Goal: Information Seeking & Learning: Check status

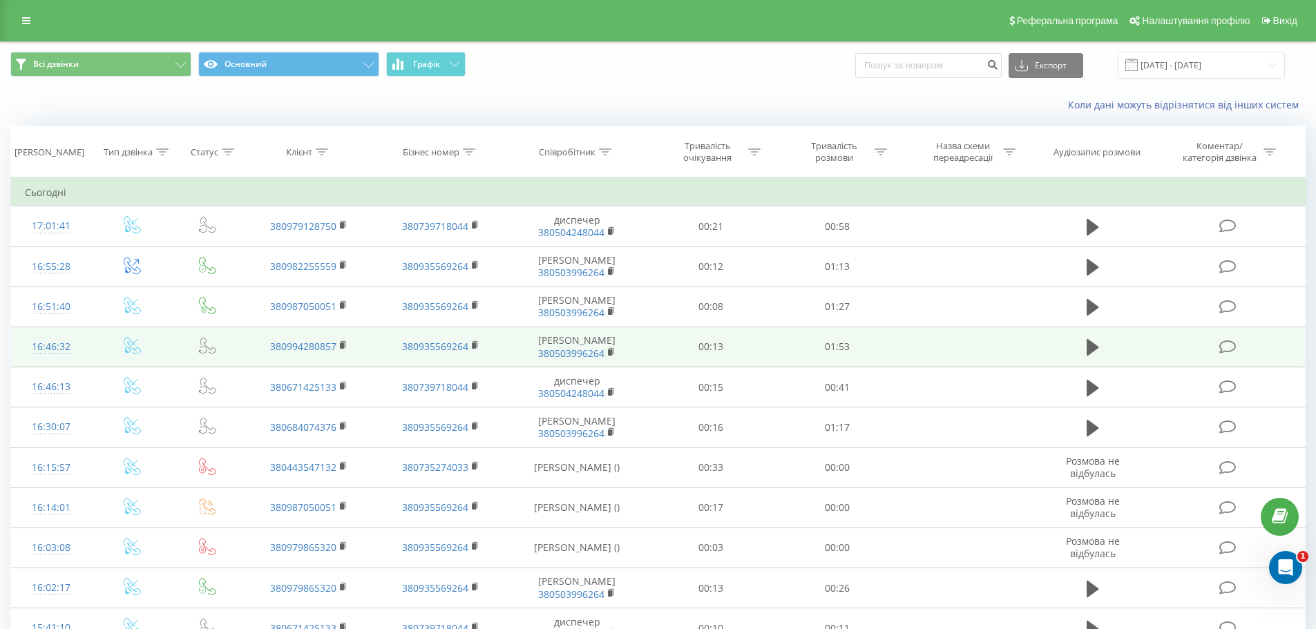
click at [1081, 367] on td at bounding box center [1093, 347] width 122 height 40
click at [1090, 356] on icon at bounding box center [1093, 347] width 12 height 17
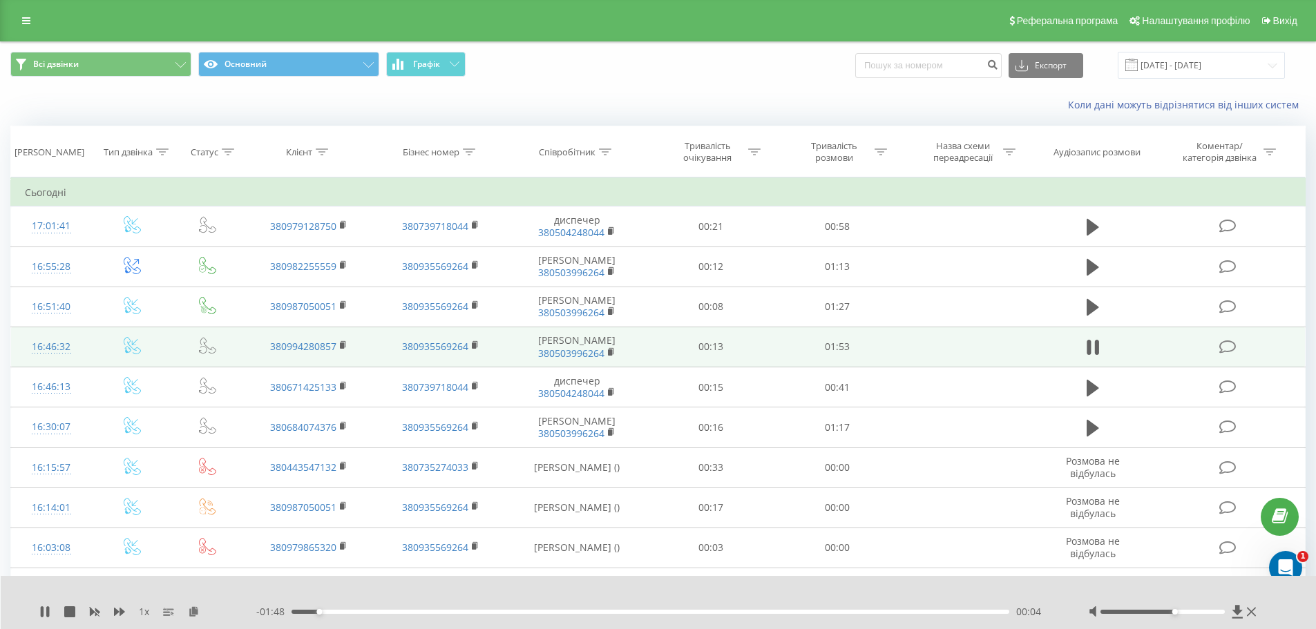
drag, startPoint x: 1155, startPoint y: 612, endPoint x: 1173, endPoint y: 611, distance: 18.0
click at [1173, 611] on div at bounding box center [1163, 612] width 124 height 4
drag, startPoint x: 782, startPoint y: 612, endPoint x: 794, endPoint y: 613, distance: 11.8
click at [783, 612] on div "01:14" at bounding box center [651, 612] width 718 height 4
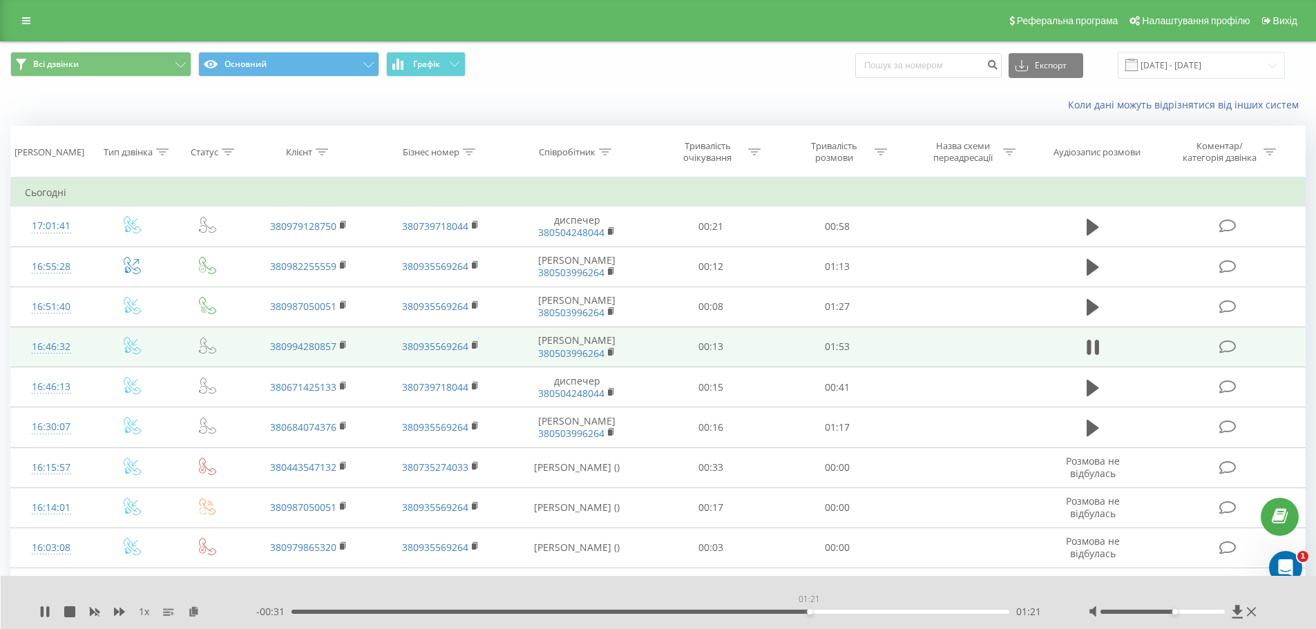
click at [809, 613] on div "01:21" at bounding box center [651, 612] width 718 height 4
click at [828, 613] on div "01:24" at bounding box center [651, 612] width 718 height 4
click at [856, 613] on div "01:24" at bounding box center [651, 612] width 718 height 4
click at [880, 614] on div "- 00:24 01:28 01:28" at bounding box center [655, 612] width 798 height 14
click at [882, 614] on div "- 00:23 01:29 01:29" at bounding box center [655, 612] width 798 height 14
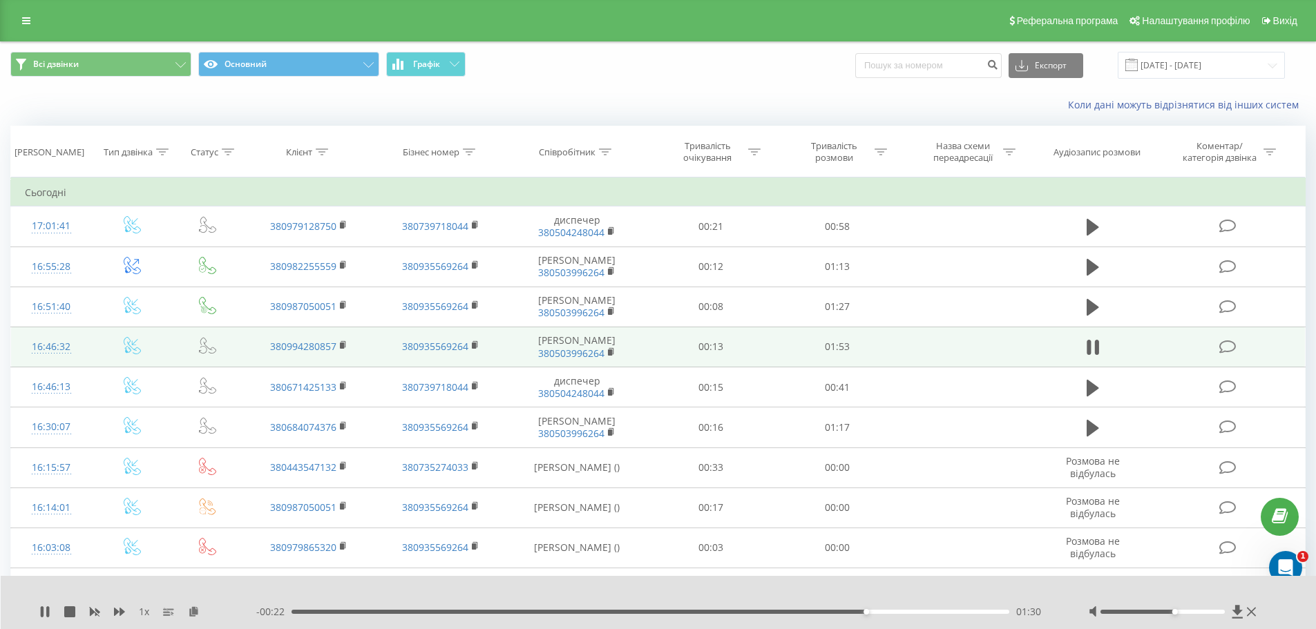
click at [883, 613] on div "01:30" at bounding box center [651, 612] width 718 height 4
click at [908, 613] on div "01:33" at bounding box center [651, 612] width 718 height 4
click at [946, 613] on div "01:43" at bounding box center [651, 612] width 718 height 4
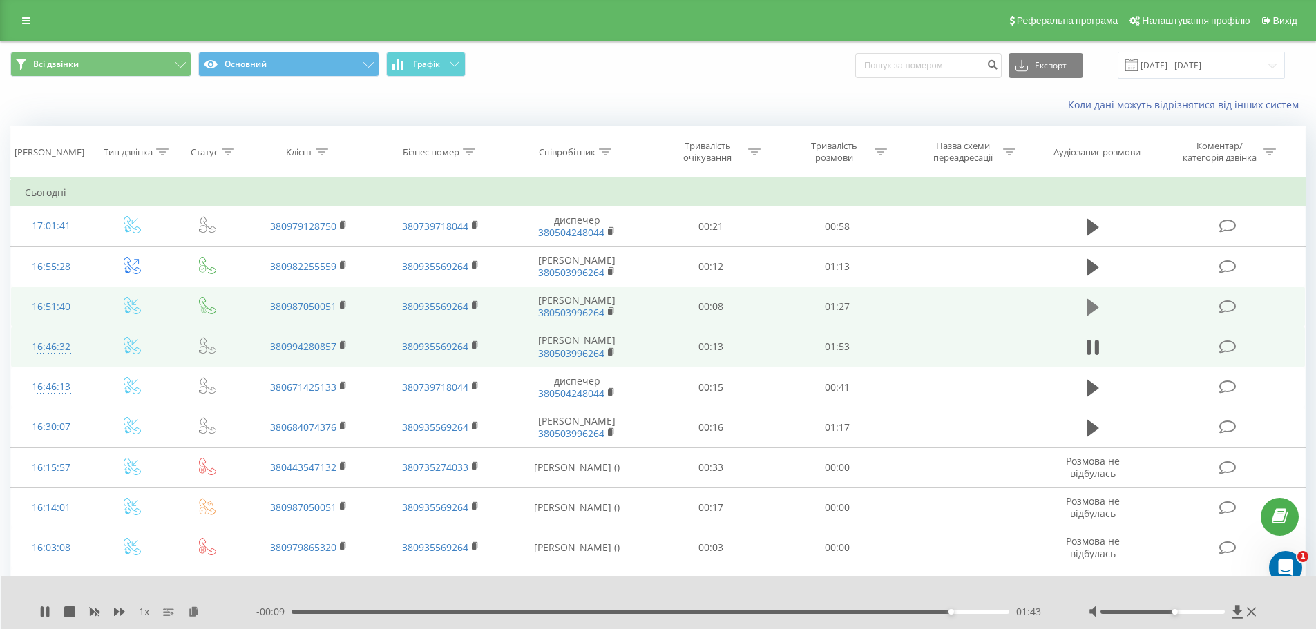
click at [1096, 317] on icon at bounding box center [1093, 307] width 12 height 19
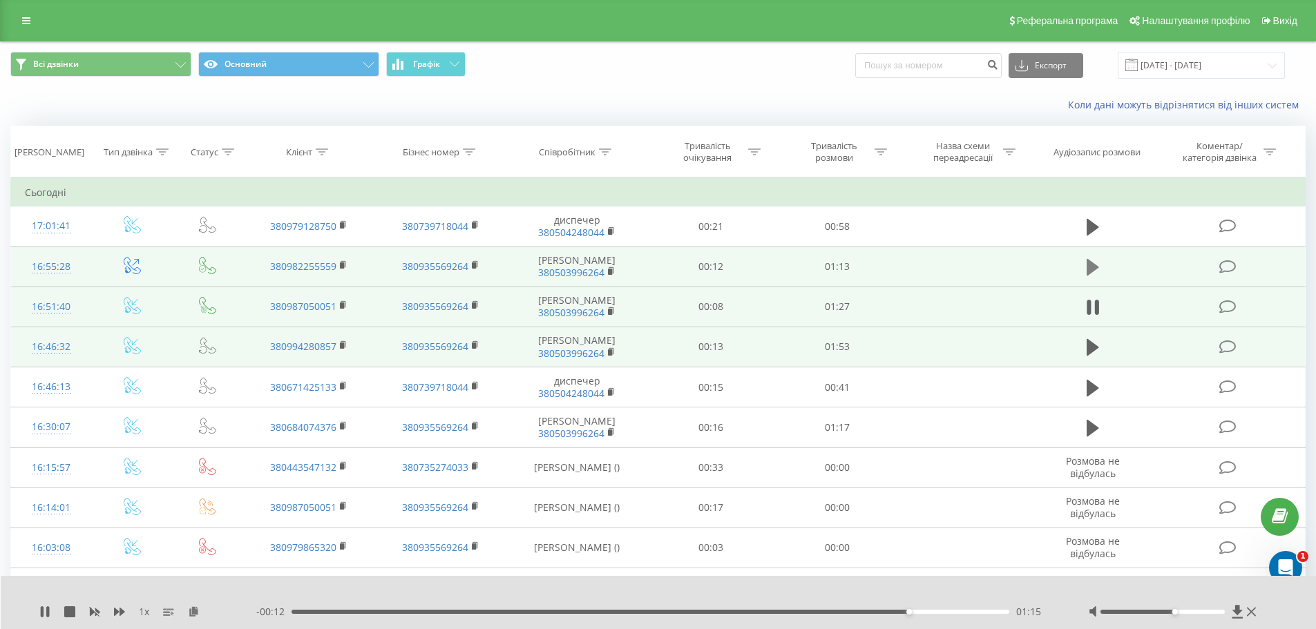
click at [1100, 275] on button at bounding box center [1093, 267] width 21 height 21
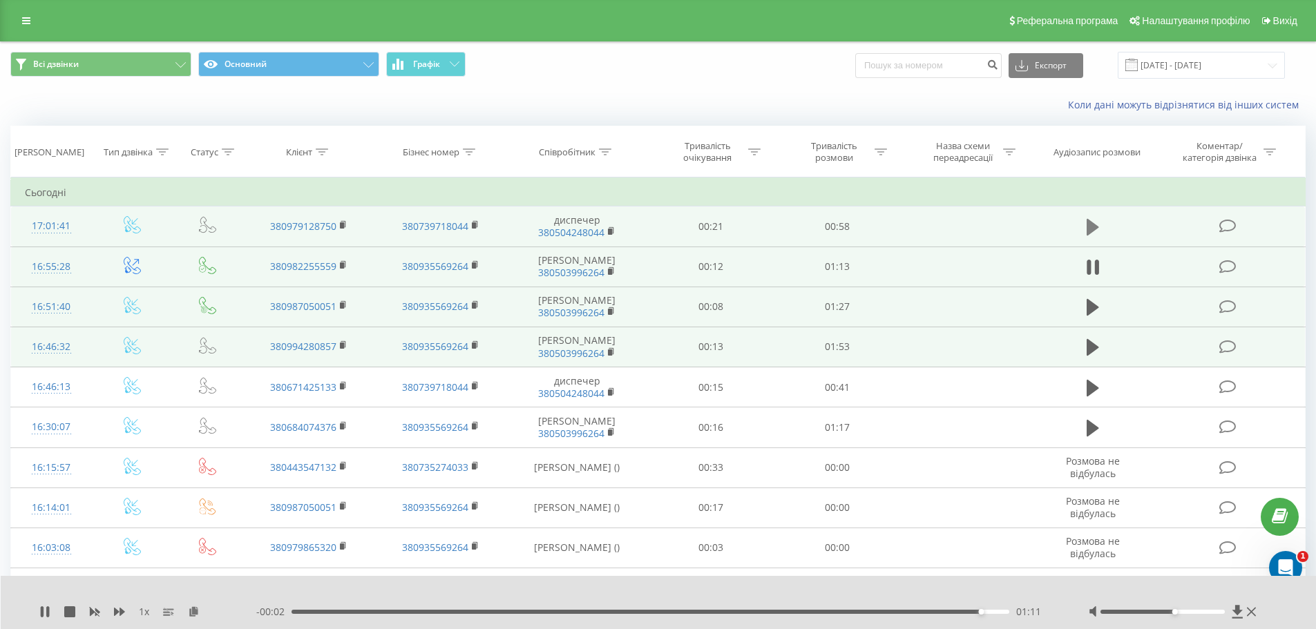
click at [1096, 223] on icon at bounding box center [1093, 227] width 12 height 19
